Goal: Information Seeking & Learning: Learn about a topic

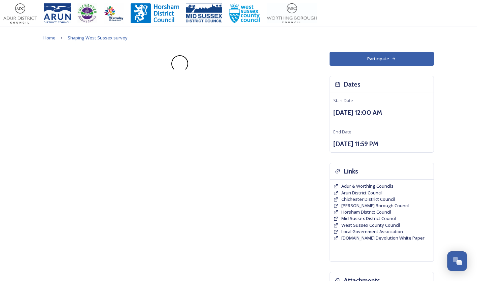
click at [100, 36] on span "Shaping West Sussex survey" at bounding box center [98, 38] width 60 height 6
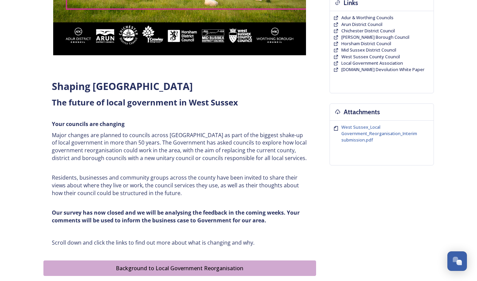
scroll to position [371, 0]
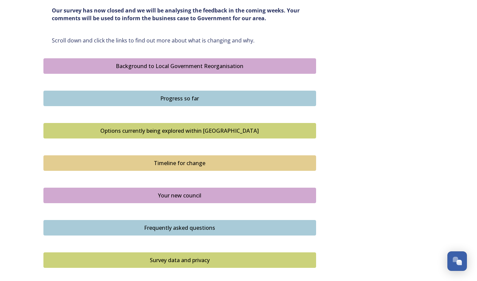
click at [173, 127] on div "Options currently being explored within [GEOGRAPHIC_DATA]" at bounding box center [179, 131] width 265 height 8
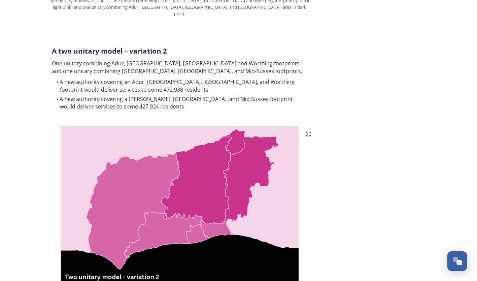
scroll to position [741, 0]
